Goal: Information Seeking & Learning: Learn about a topic

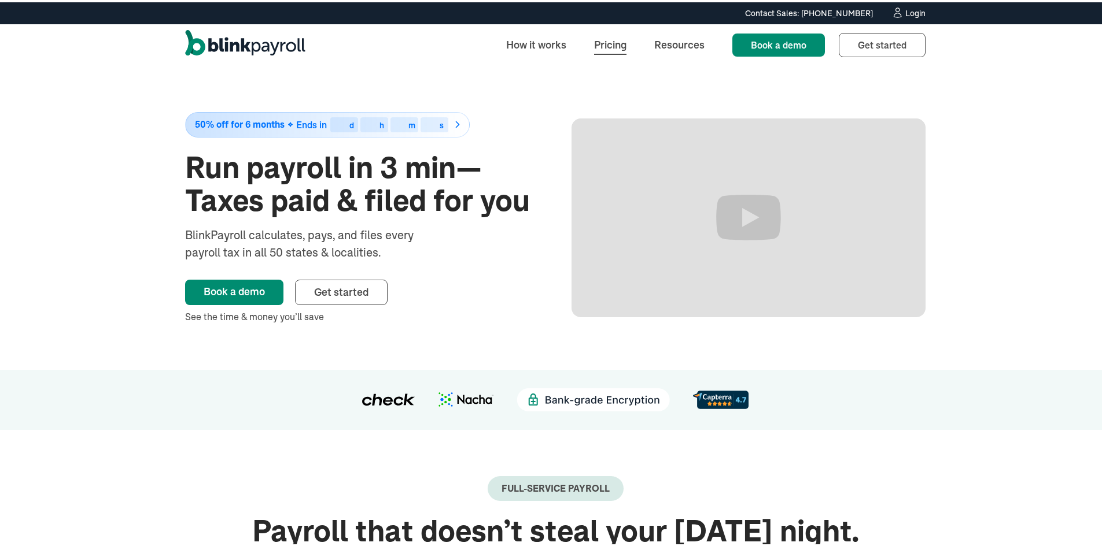
click at [610, 42] on link "Pricing" at bounding box center [610, 42] width 51 height 25
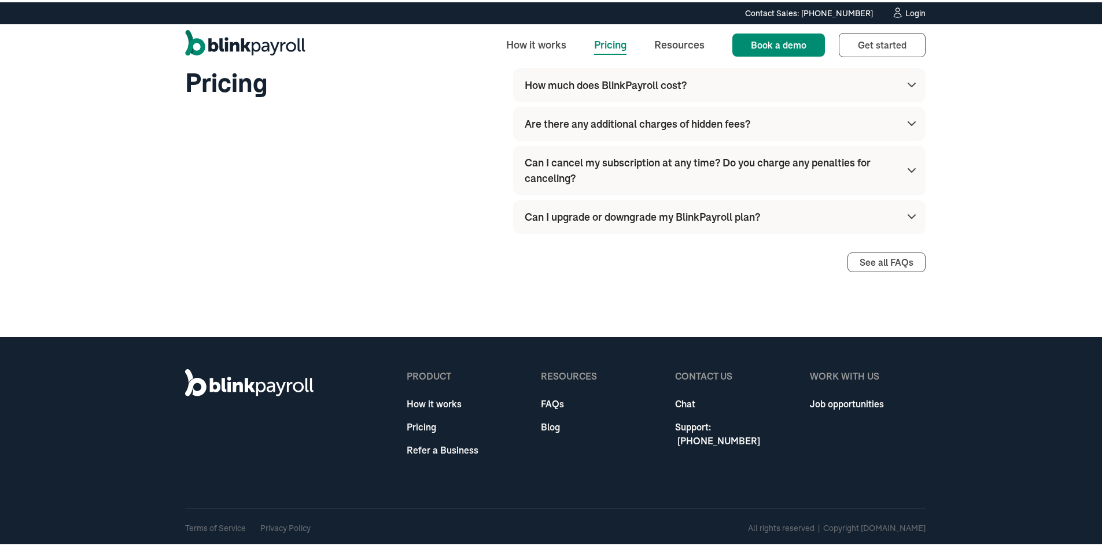
scroll to position [1022, 0]
